Goal: Task Accomplishment & Management: Use online tool/utility

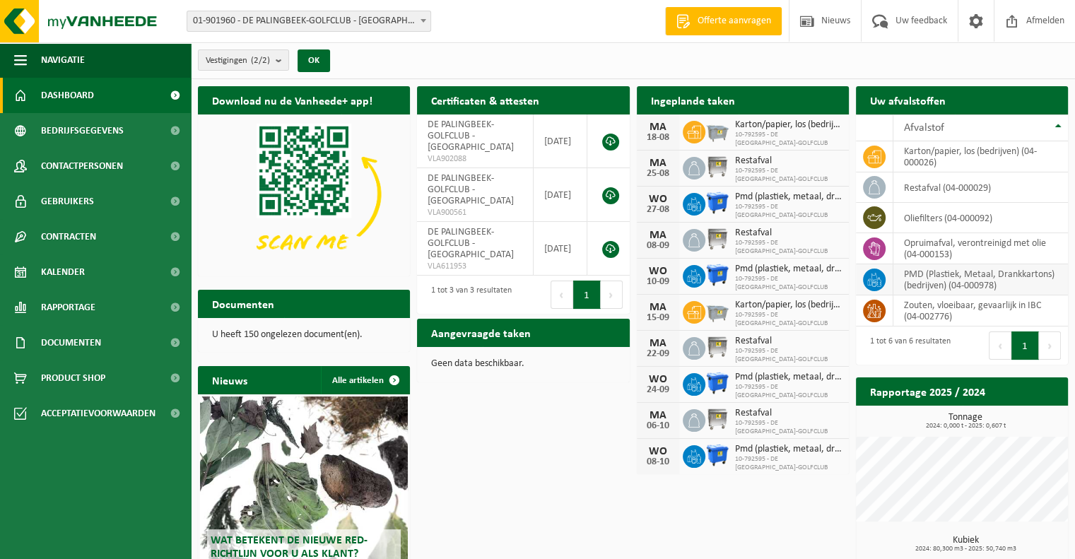
click at [934, 272] on td "PMD (Plastiek, Metaal, Drankkartons) (bedrijven) (04-000978)" at bounding box center [980, 279] width 175 height 31
click at [968, 280] on td "PMD (Plastiek, Metaal, Drankkartons) (bedrijven) (04-000978)" at bounding box center [980, 279] width 175 height 31
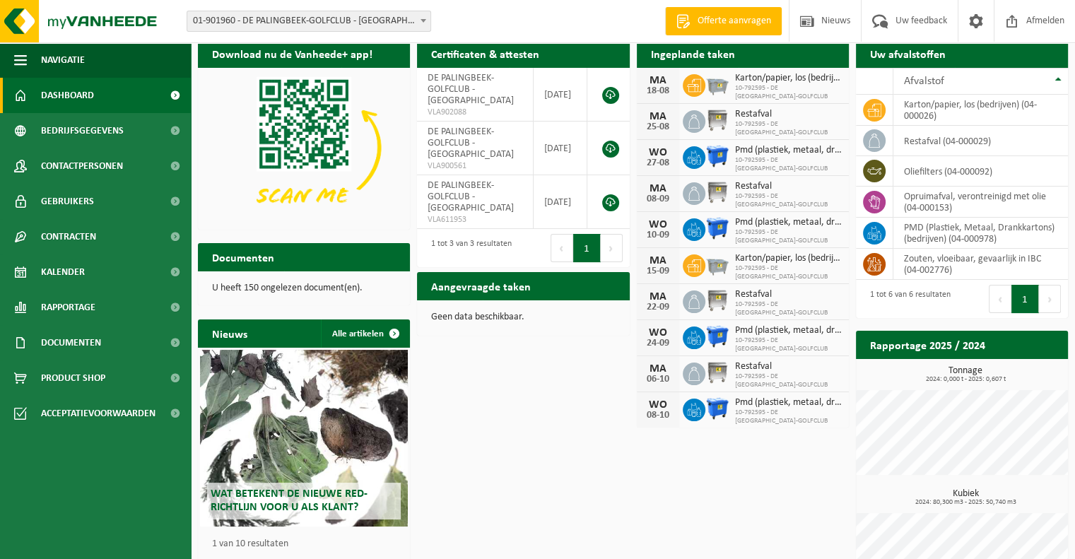
scroll to position [25, 0]
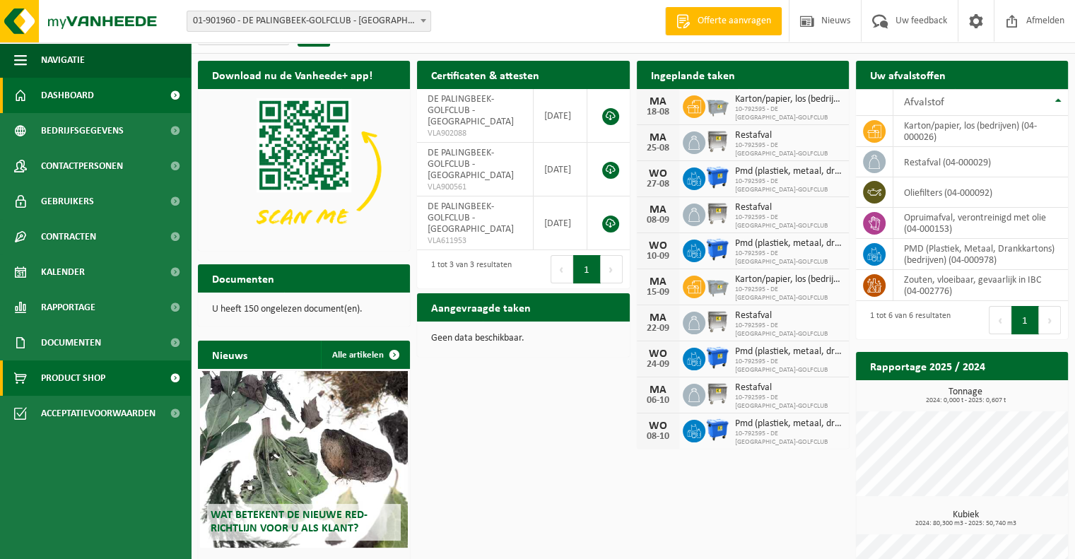
drag, startPoint x: 122, startPoint y: 378, endPoint x: 86, endPoint y: 377, distance: 36.0
click at [86, 377] on span "Product Shop" at bounding box center [73, 377] width 64 height 35
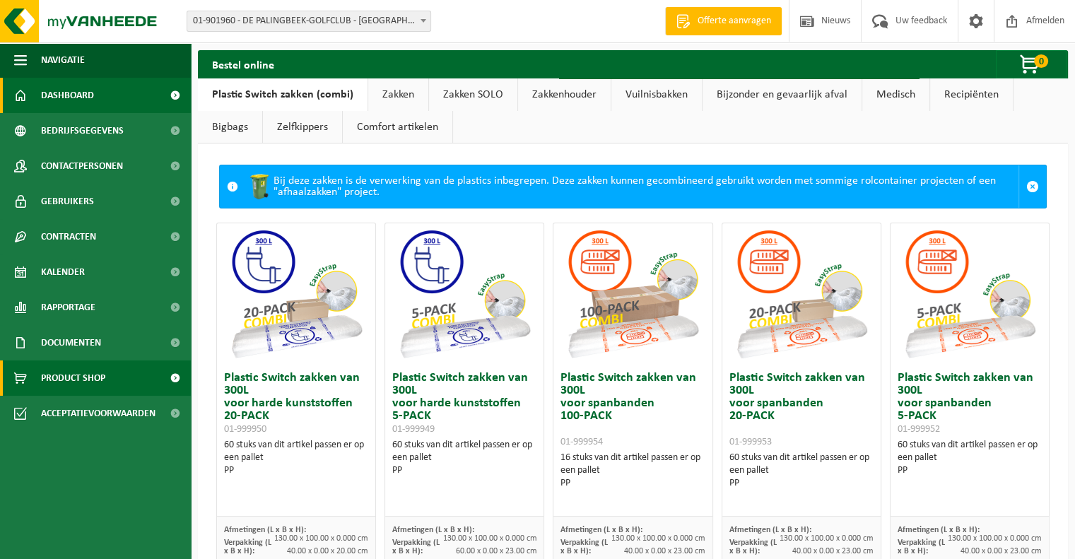
click at [68, 97] on span "Dashboard" at bounding box center [67, 95] width 53 height 35
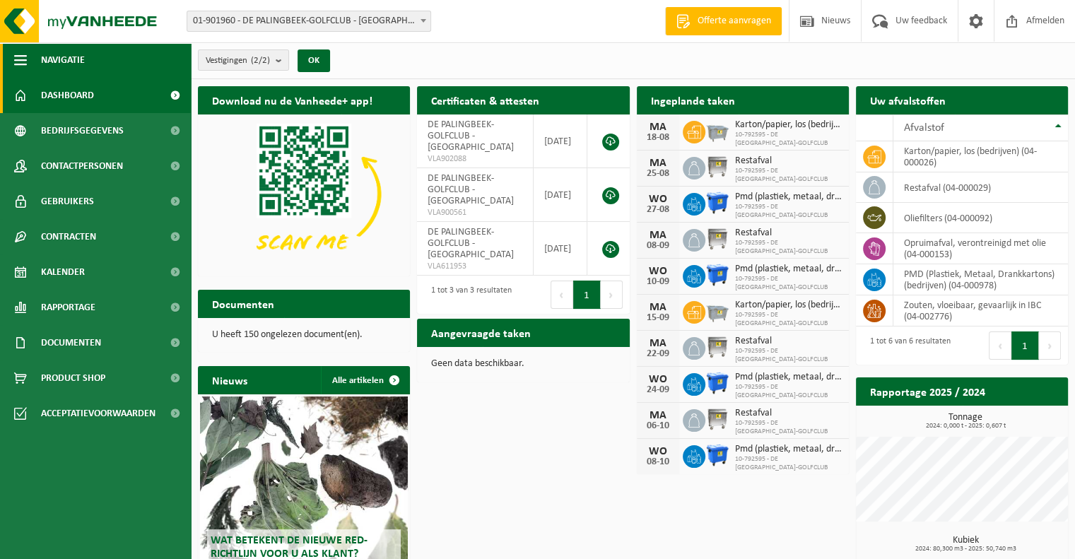
click at [14, 61] on span "button" at bounding box center [20, 59] width 13 height 35
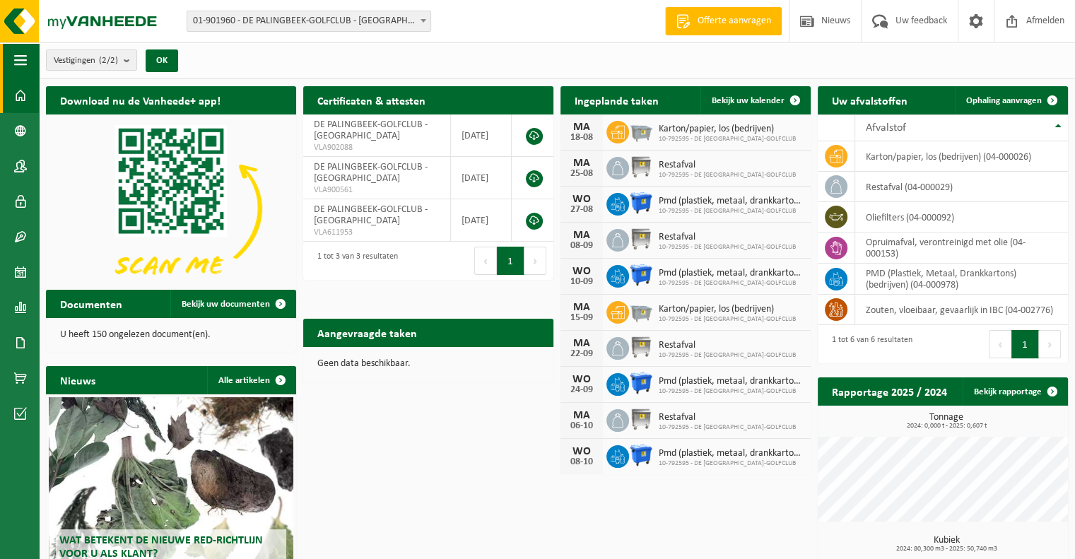
click at [14, 61] on span "button" at bounding box center [20, 59] width 13 height 35
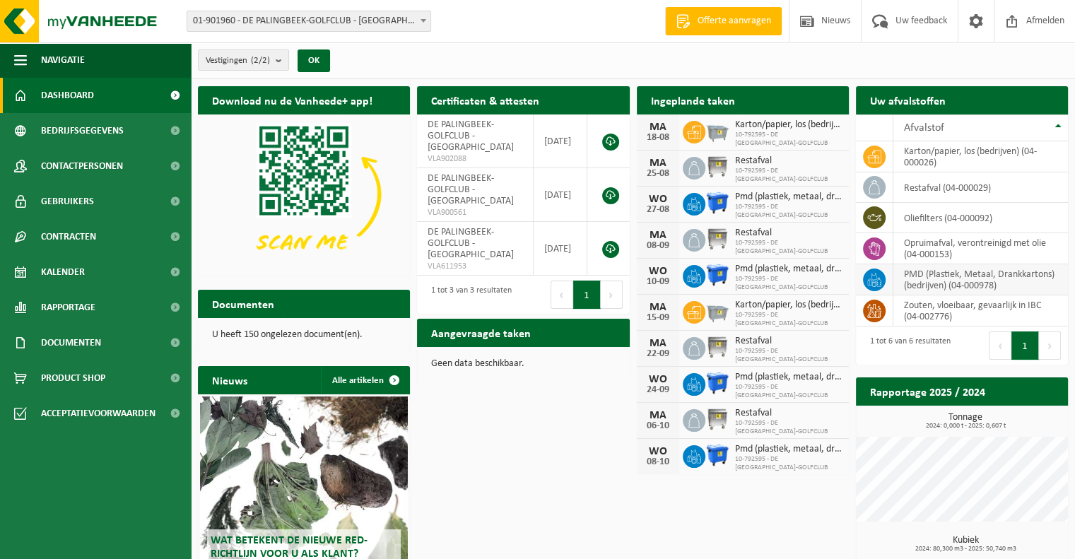
click at [917, 274] on td "PMD (Plastiek, Metaal, Drankkartons) (bedrijven) (04-000978)" at bounding box center [980, 279] width 175 height 31
click at [1063, 122] on th "Afvalstof" at bounding box center [980, 127] width 175 height 27
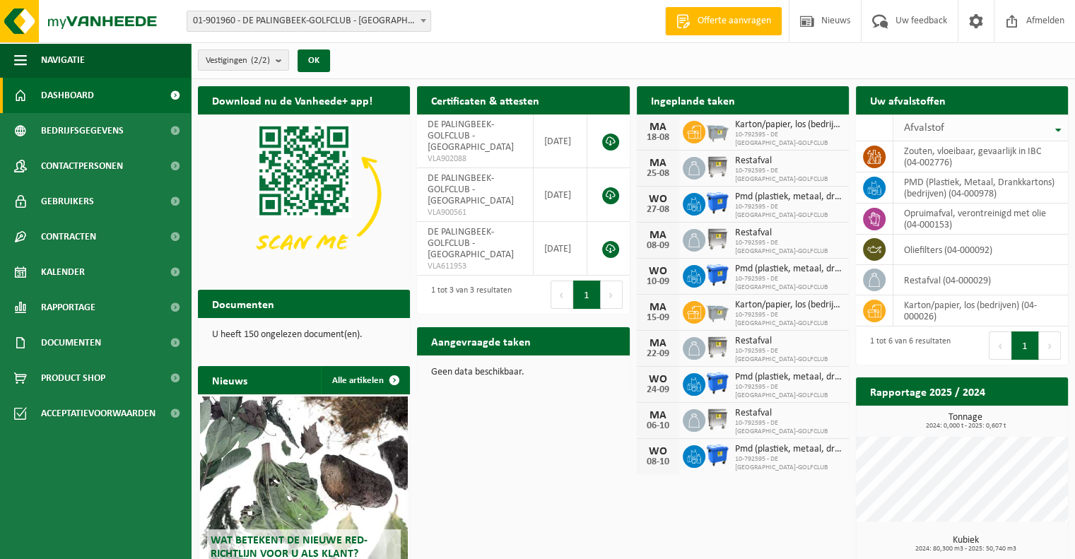
click at [1063, 122] on th "Afvalstof" at bounding box center [980, 127] width 175 height 27
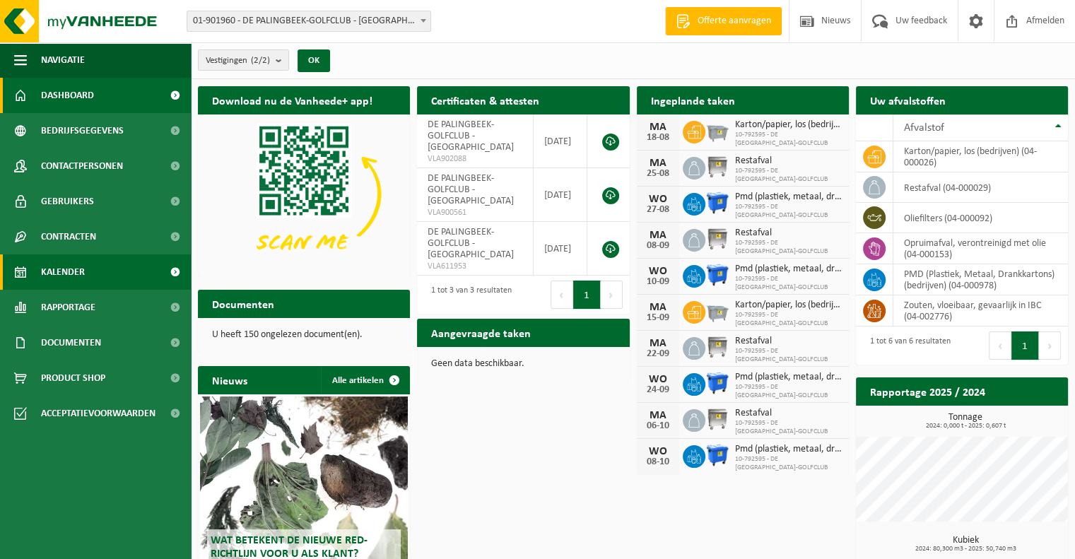
click at [64, 265] on span "Kalender" at bounding box center [63, 271] width 44 height 35
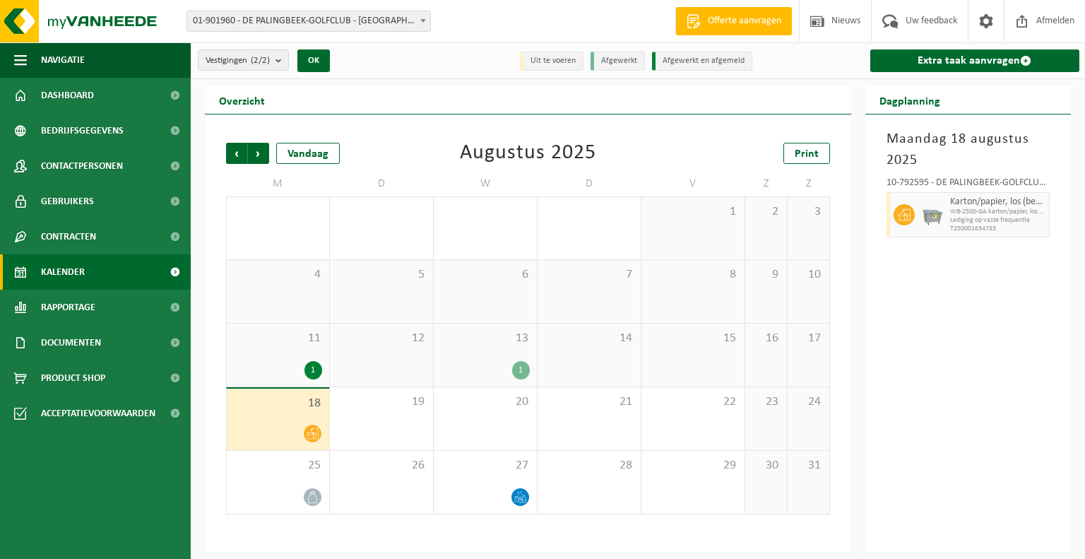
click at [280, 429] on div at bounding box center [278, 433] width 88 height 19
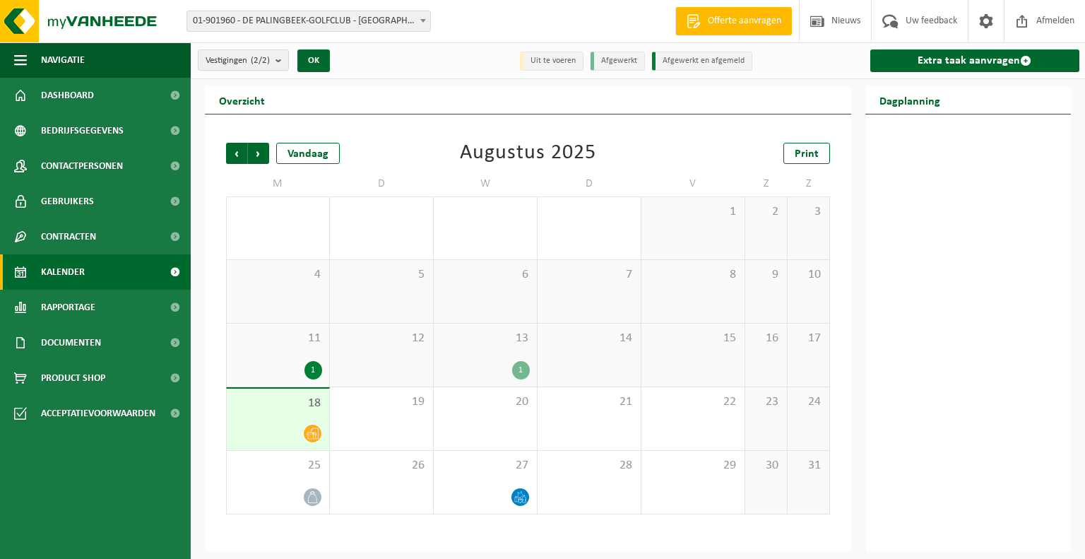
click at [280, 429] on div at bounding box center [278, 433] width 88 height 19
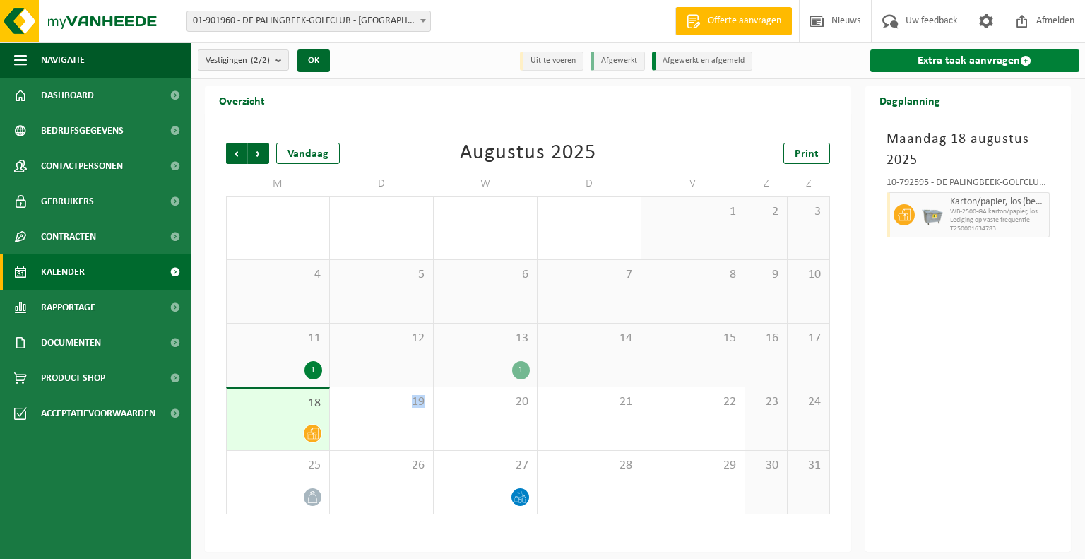
click at [947, 53] on link "Extra taak aanvragen" at bounding box center [975, 60] width 210 height 23
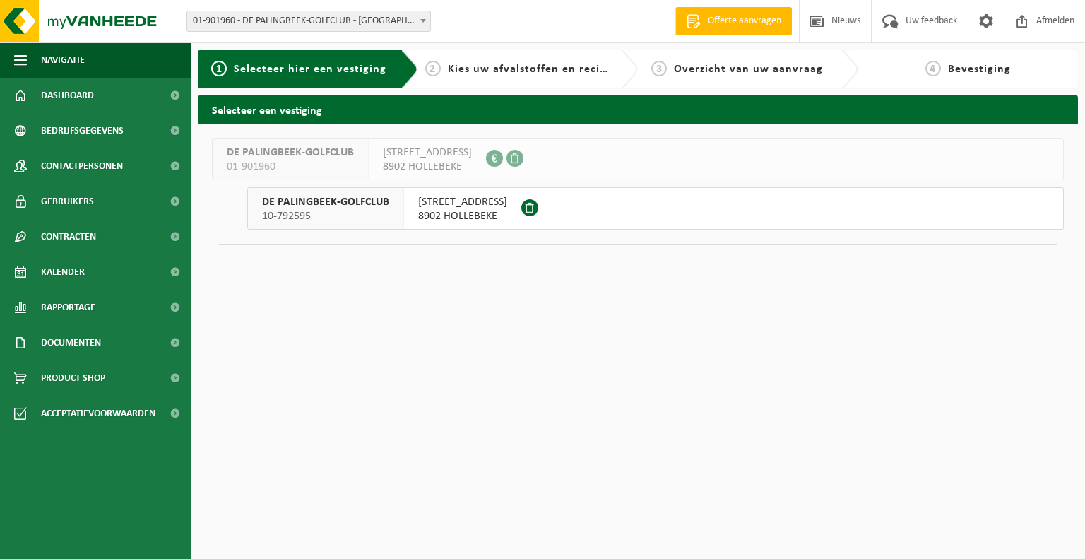
click at [463, 214] on span "8902 HOLLEBEKE" at bounding box center [462, 216] width 89 height 14
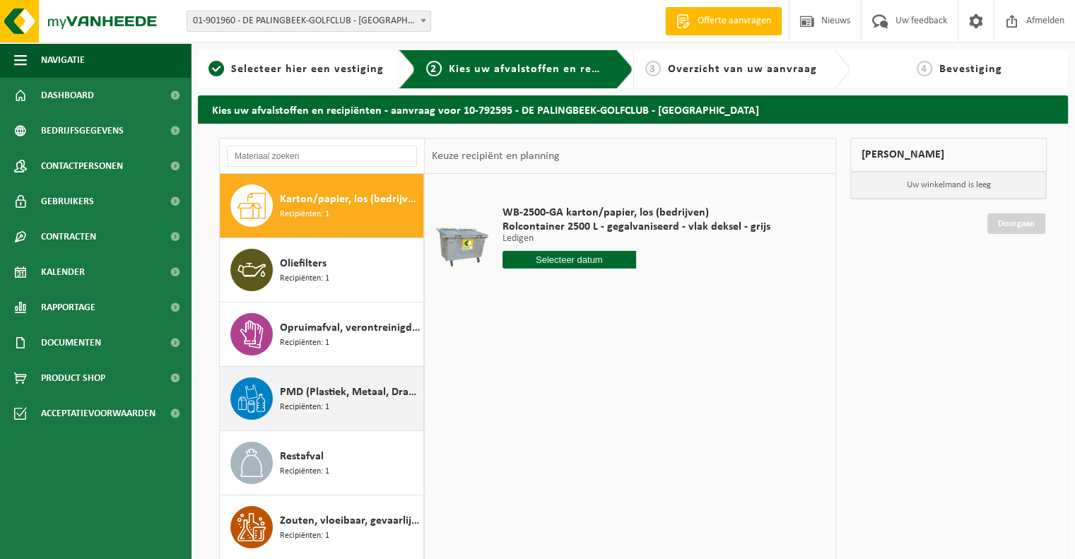
click at [360, 388] on span "PMD (Plastiek, Metaal, Drankkartons) (bedrijven)" at bounding box center [350, 392] width 140 height 17
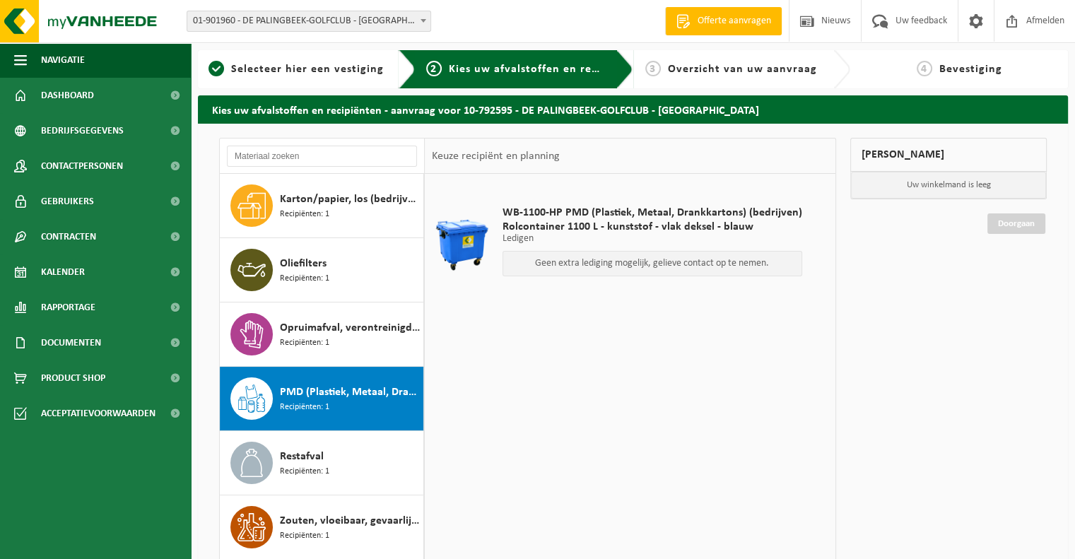
click at [619, 259] on p "Geen extra lediging mogelijk, gelieve contact op te nemen." at bounding box center [652, 264] width 284 height 10
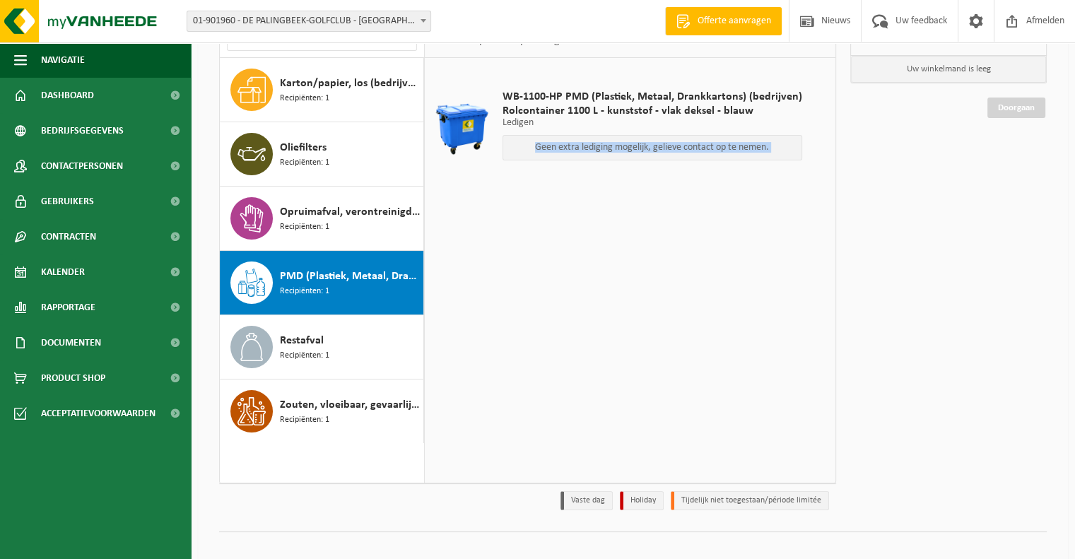
scroll to position [130, 0]
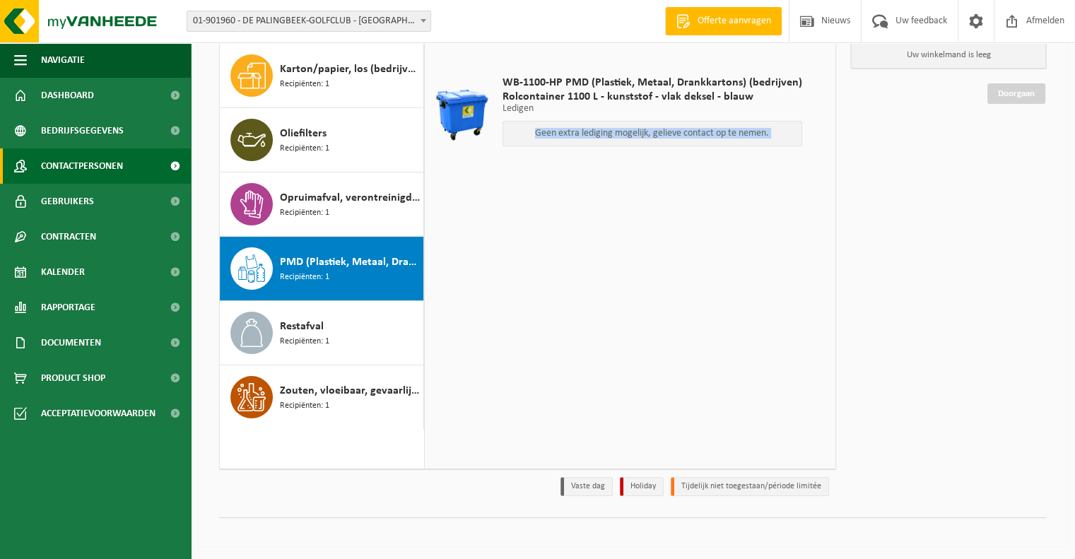
click at [93, 159] on span "Contactpersonen" at bounding box center [82, 165] width 82 height 35
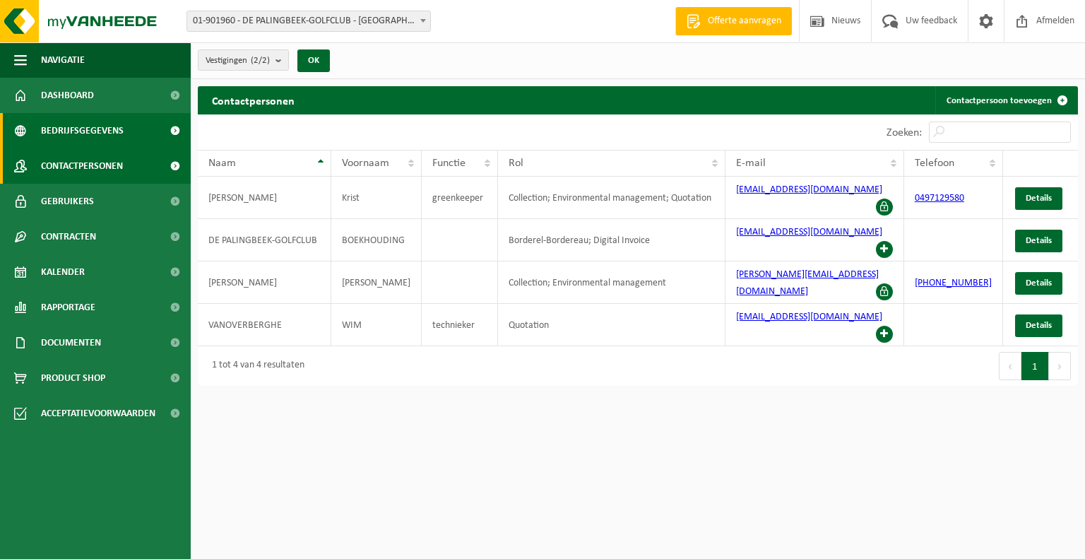
click at [83, 130] on span "Bedrijfsgegevens" at bounding box center [82, 130] width 83 height 35
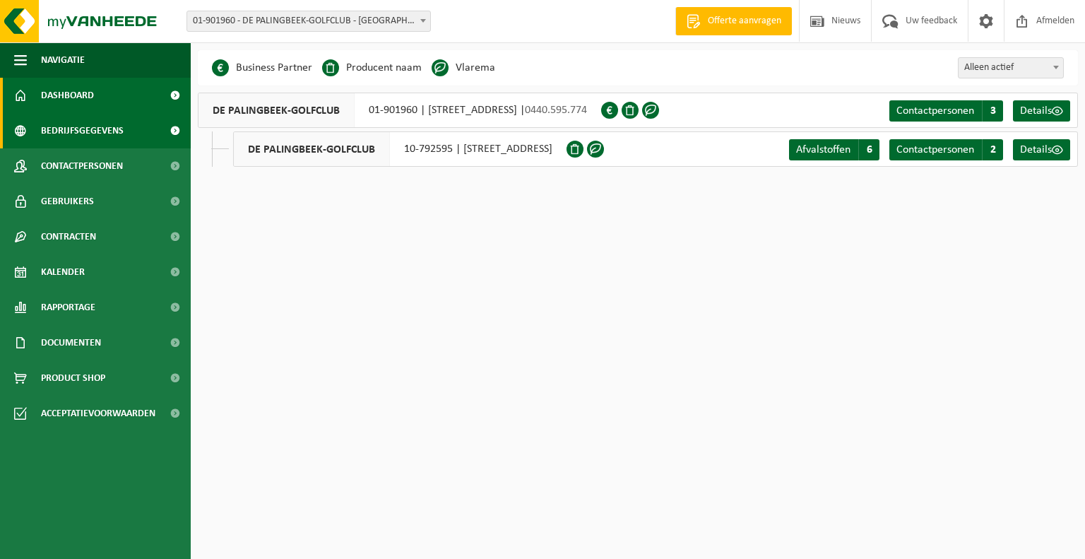
click at [61, 93] on span "Dashboard" at bounding box center [67, 95] width 53 height 35
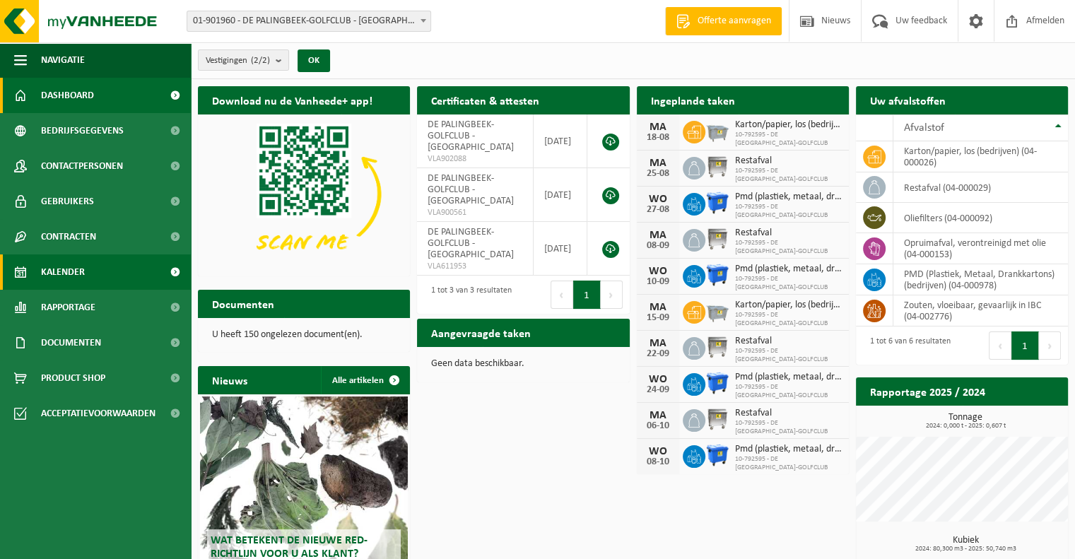
click at [58, 266] on span "Kalender" at bounding box center [63, 271] width 44 height 35
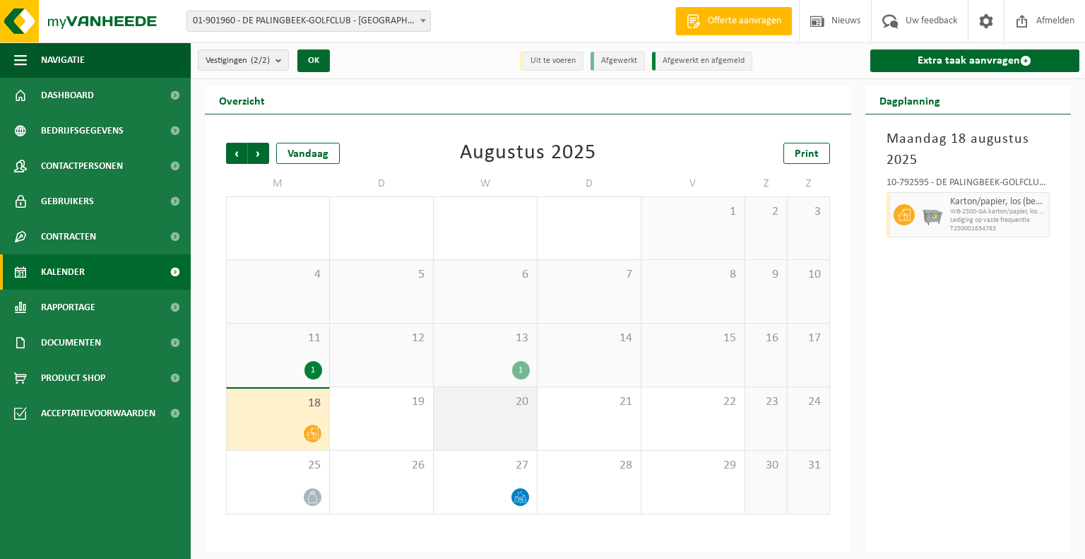
click at [496, 404] on span "20" at bounding box center [485, 402] width 89 height 16
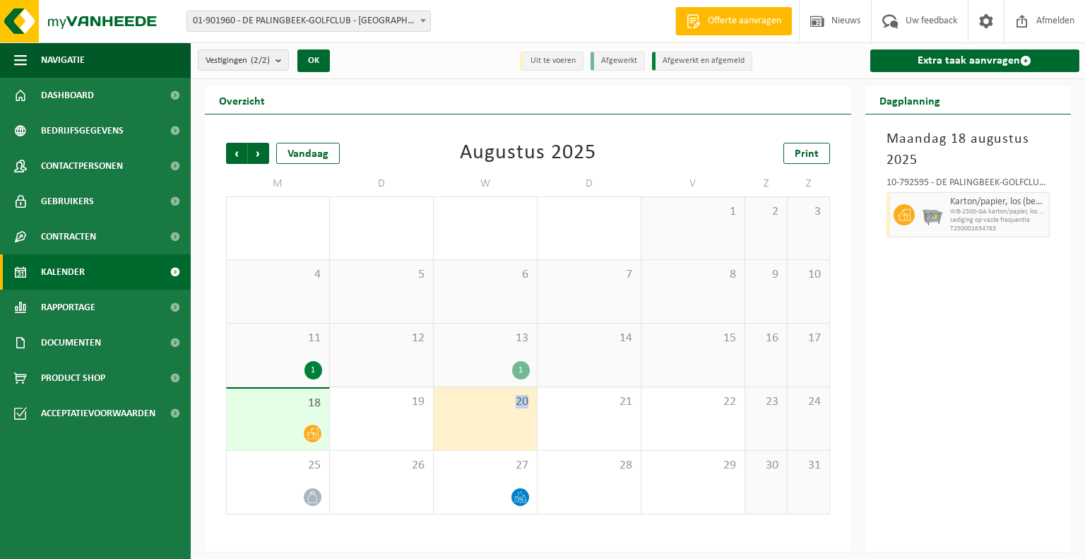
click at [496, 404] on span "20" at bounding box center [485, 402] width 89 height 16
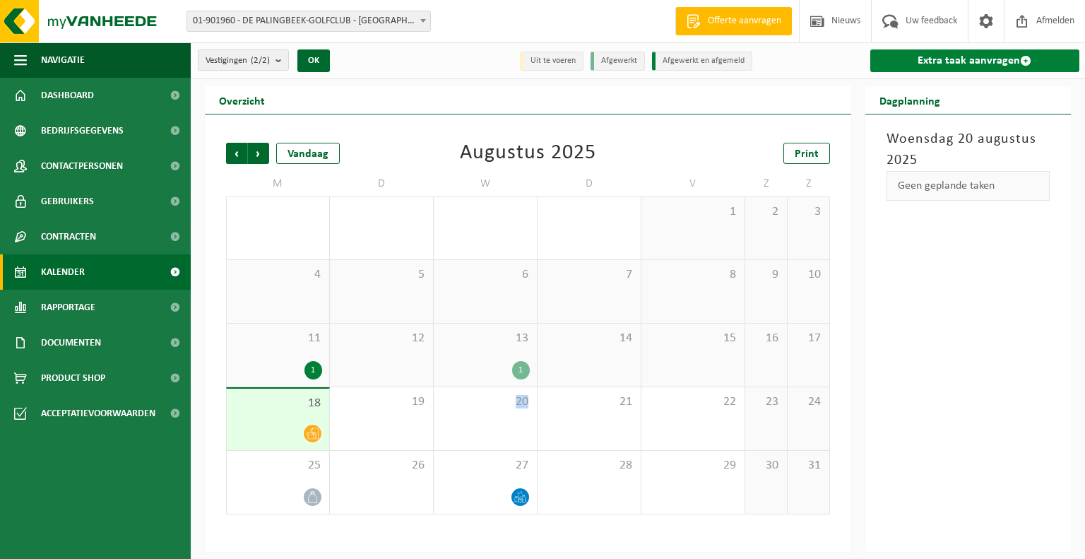
click at [963, 53] on link "Extra taak aanvragen" at bounding box center [975, 60] width 210 height 23
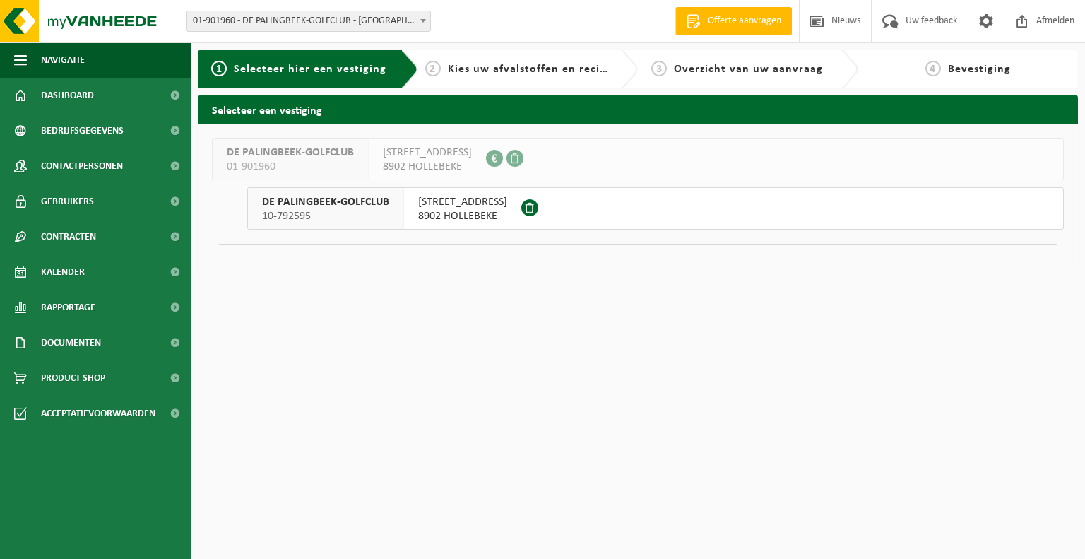
click at [373, 213] on span "10-792595" at bounding box center [325, 216] width 127 height 14
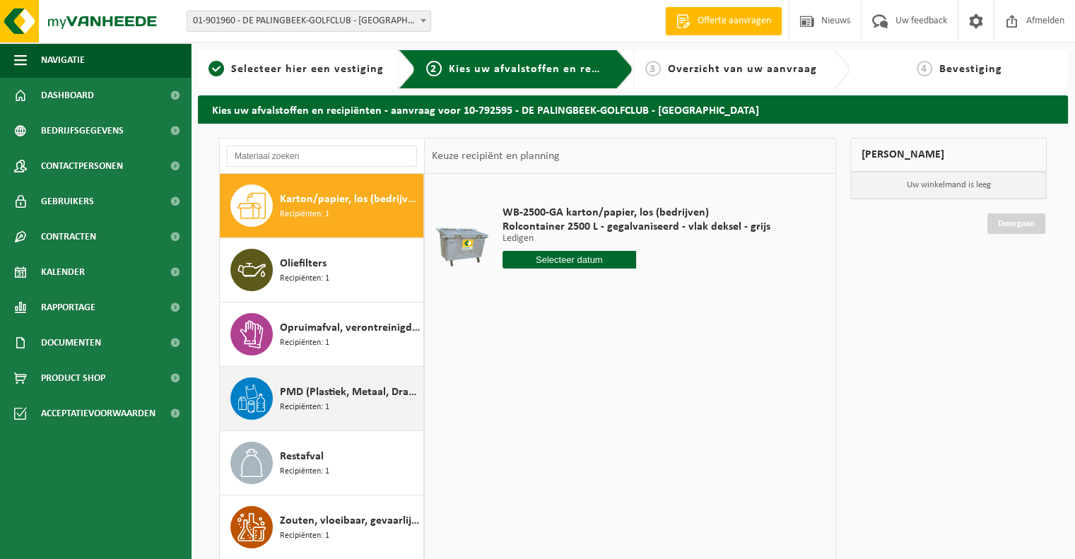
click at [352, 392] on span "PMD (Plastiek, Metaal, Drankkartons) (bedrijven)" at bounding box center [350, 392] width 140 height 17
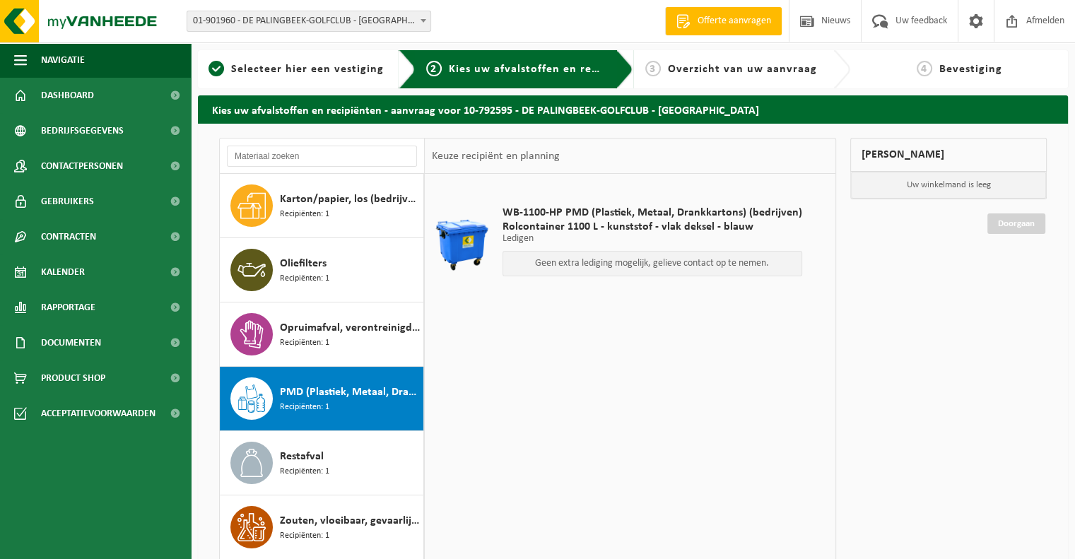
click at [604, 255] on div "Geen extra lediging mogelijk, gelieve contact op te nemen." at bounding box center [652, 263] width 300 height 25
click at [745, 61] on div "3 Overzicht van uw aanvraag" at bounding box center [731, 69] width 182 height 17
click at [619, 265] on p "Geen extra lediging mogelijk, gelieve contact op te nemen." at bounding box center [652, 264] width 284 height 10
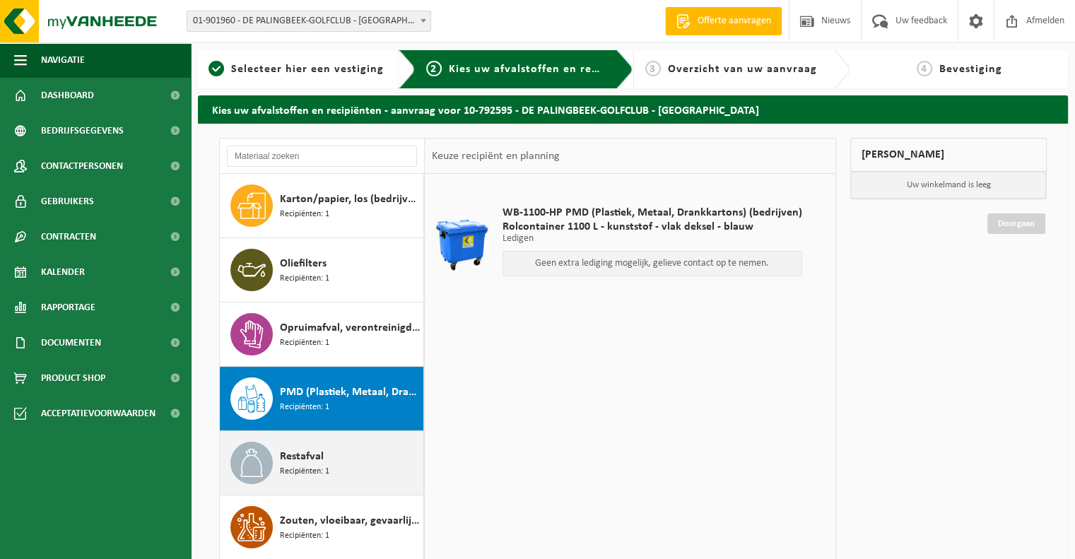
click at [335, 474] on div "Restafval Recipiënten: 1" at bounding box center [350, 463] width 140 height 42
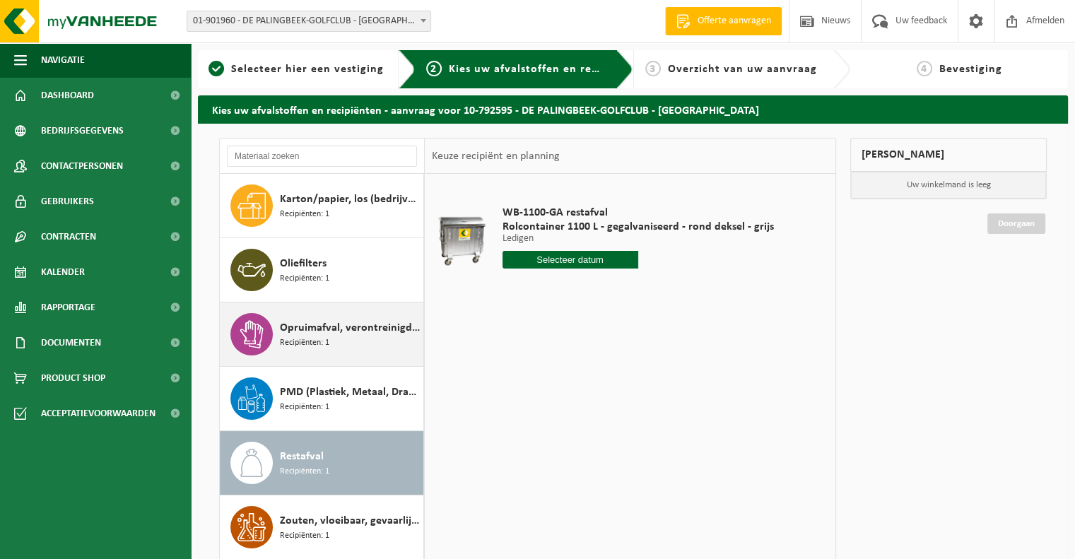
click at [323, 348] on div "Opruimafval, verontreinigd met olie Recipiënten: 1" at bounding box center [350, 334] width 140 height 42
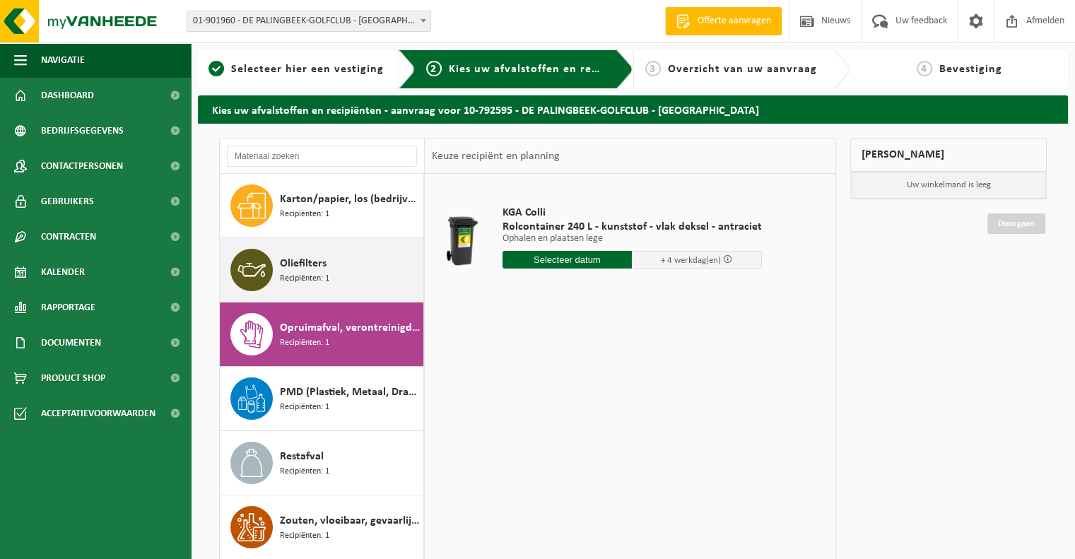
click at [302, 280] on span "Recipiënten: 1" at bounding box center [304, 278] width 49 height 13
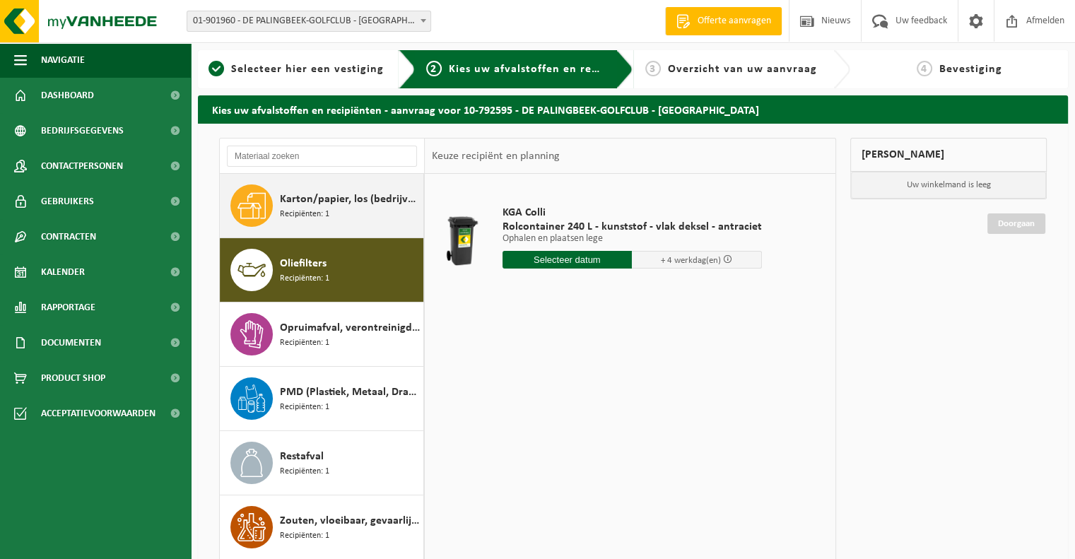
click at [336, 209] on div "Karton/papier, los (bedrijven) Recipiënten: 1" at bounding box center [350, 205] width 140 height 42
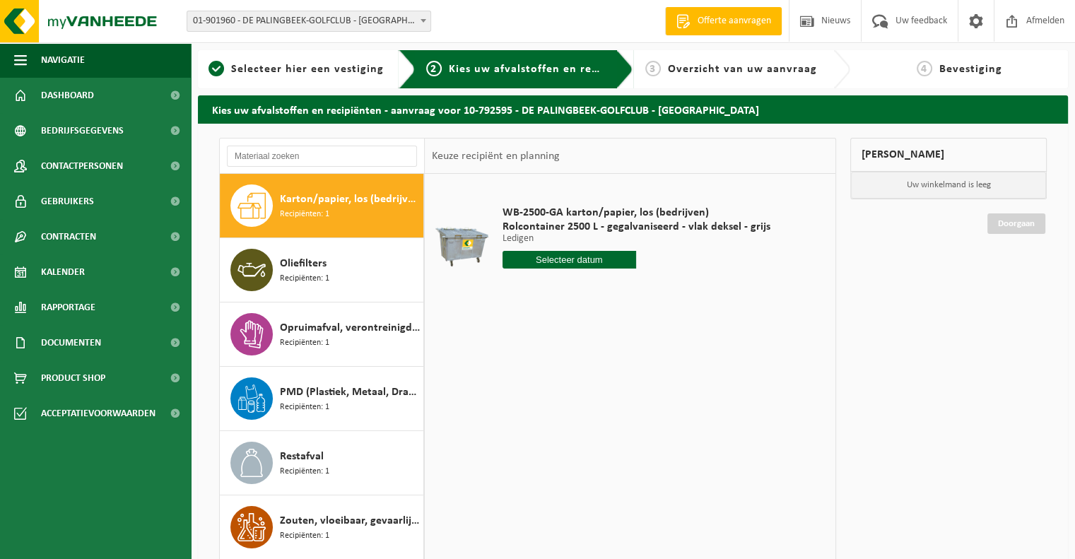
click at [635, 403] on div "WB-2500-GA karton/papier, los (bedrijven) Rolcontainer 2500 L - gegalvaniseerd …" at bounding box center [630, 386] width 410 height 424
